Goal: Navigation & Orientation: Find specific page/section

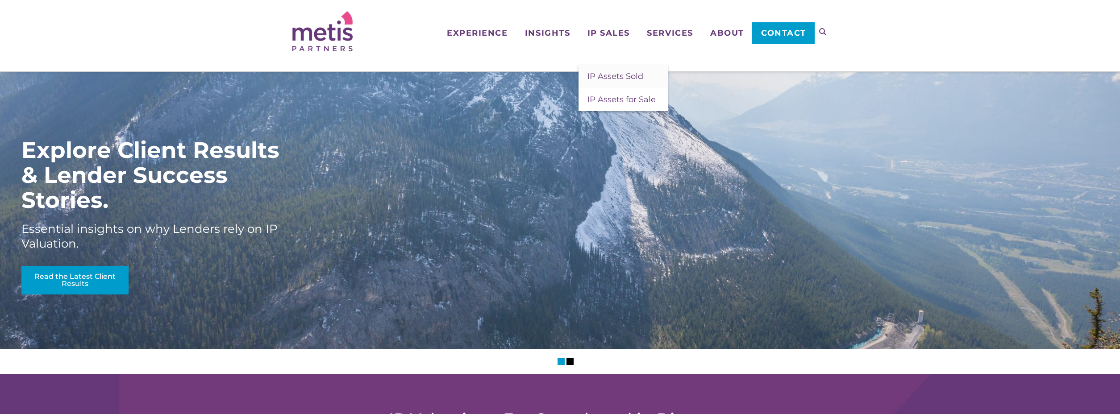
click at [620, 74] on span "IP Assets Sold" at bounding box center [616, 76] width 56 height 10
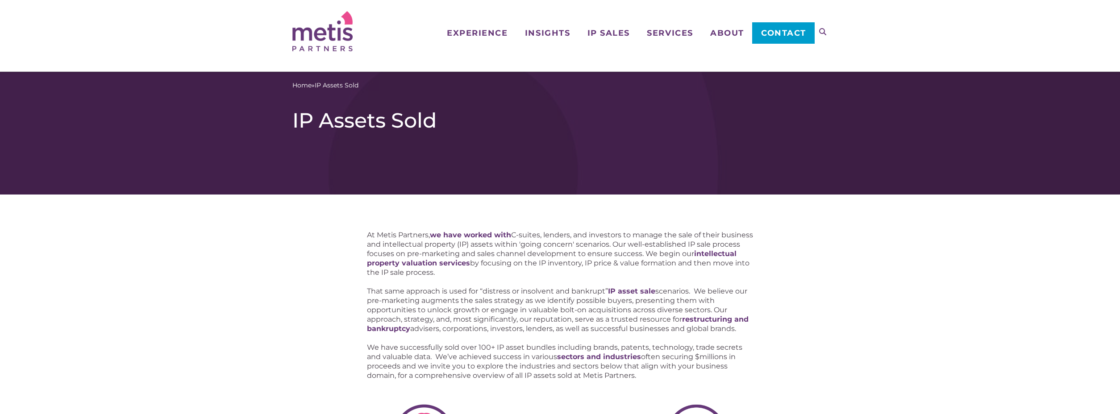
click at [331, 36] on img at bounding box center [322, 31] width 60 height 40
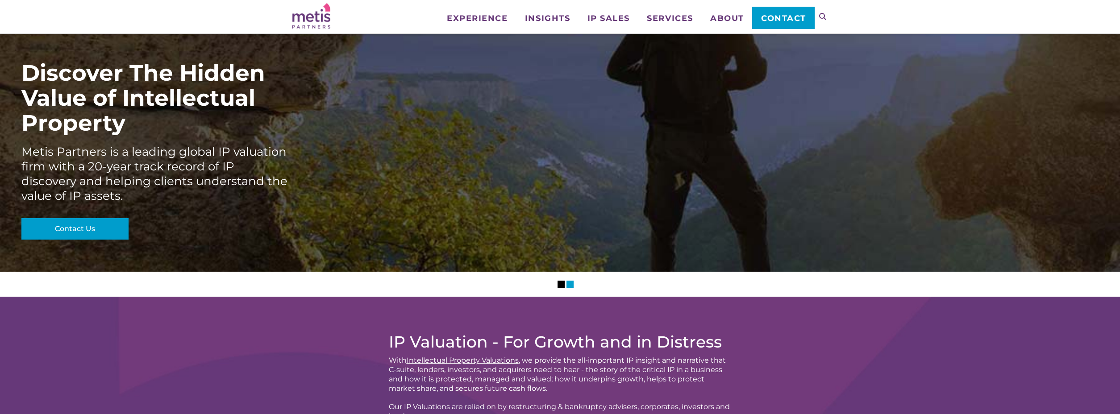
scroll to position [11, 0]
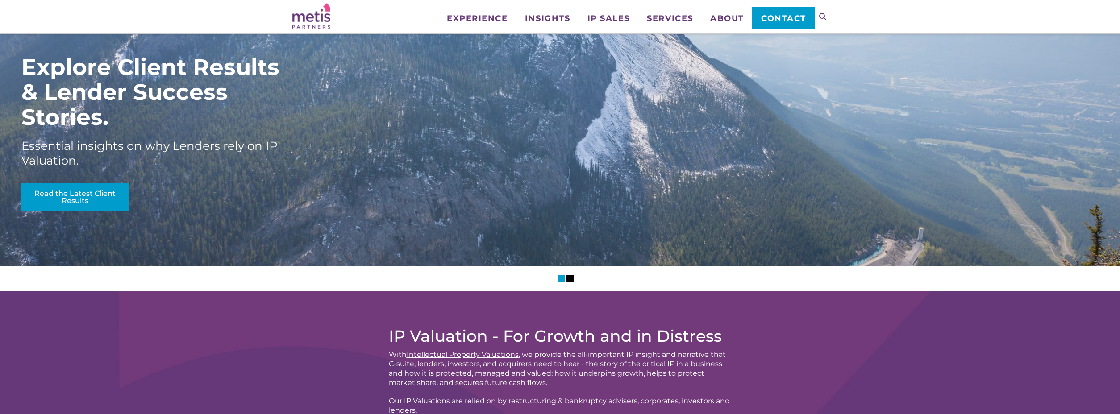
click at [567, 278] on li "1" at bounding box center [570, 278] width 7 height 7
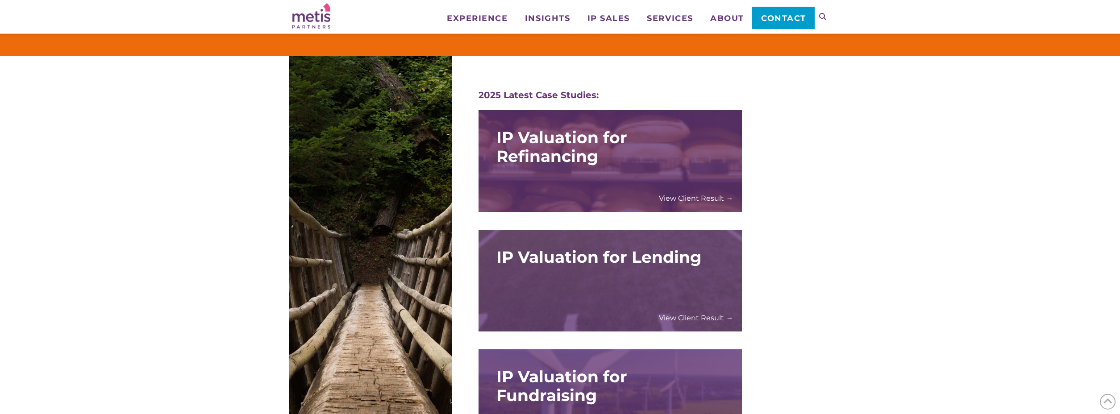
scroll to position [1137, 0]
